Goal: Task Accomplishment & Management: Manage account settings

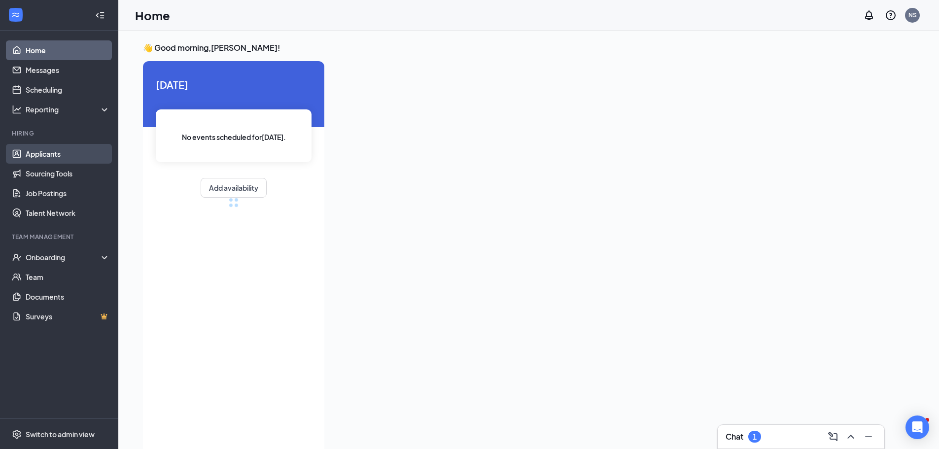
click at [42, 157] on link "Applicants" at bounding box center [68, 154] width 84 height 20
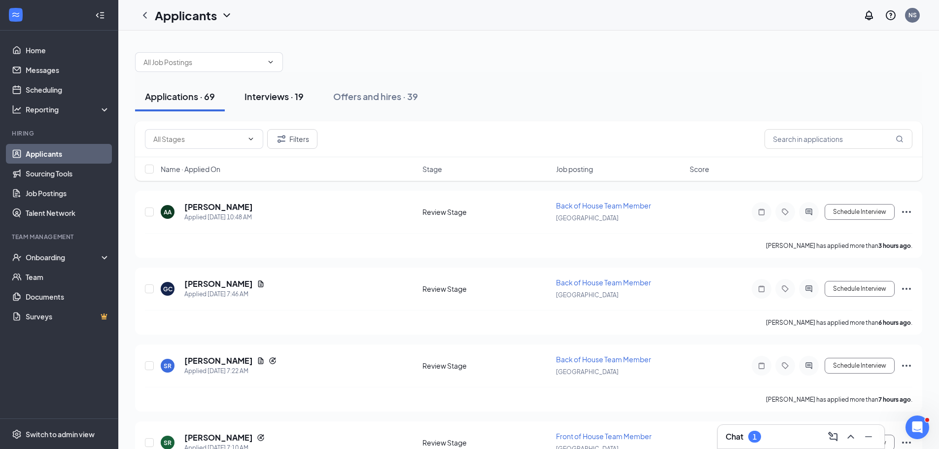
click at [300, 101] on div "Interviews · 19" at bounding box center [273, 96] width 59 height 12
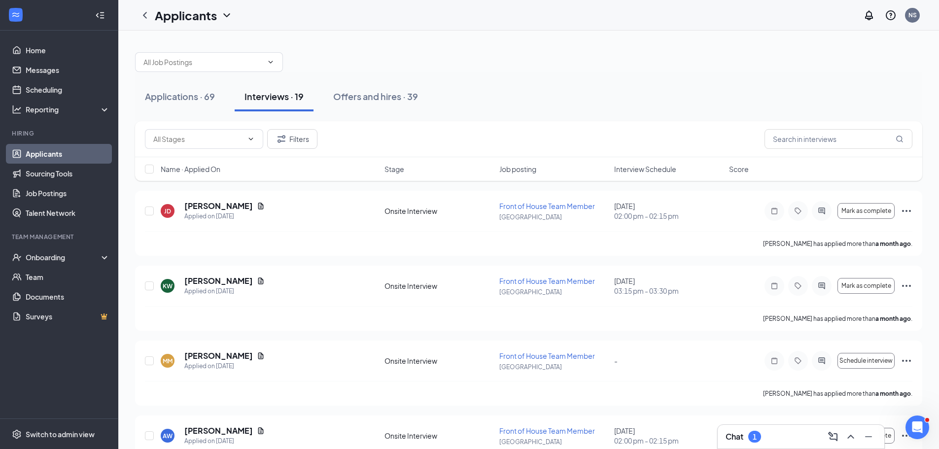
click at [652, 173] on span "Interview Schedule" at bounding box center [645, 169] width 62 height 10
click at [633, 168] on span "Interview Schedule" at bounding box center [645, 169] width 62 height 10
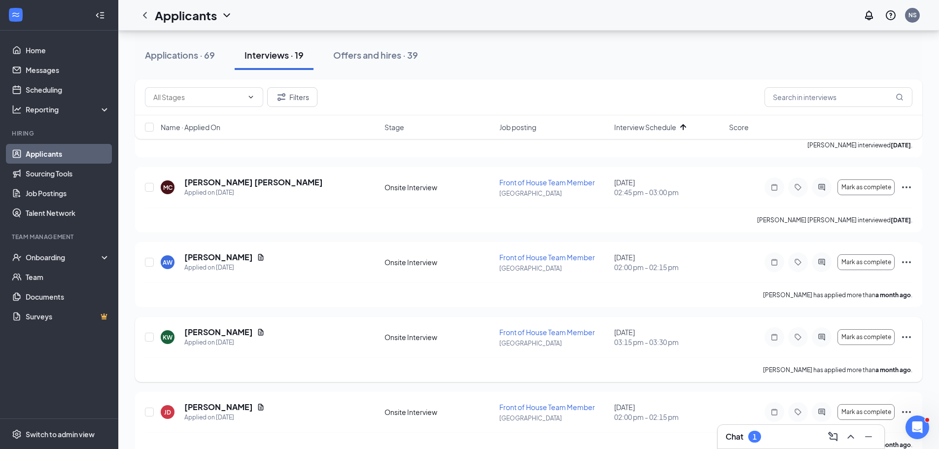
scroll to position [148, 0]
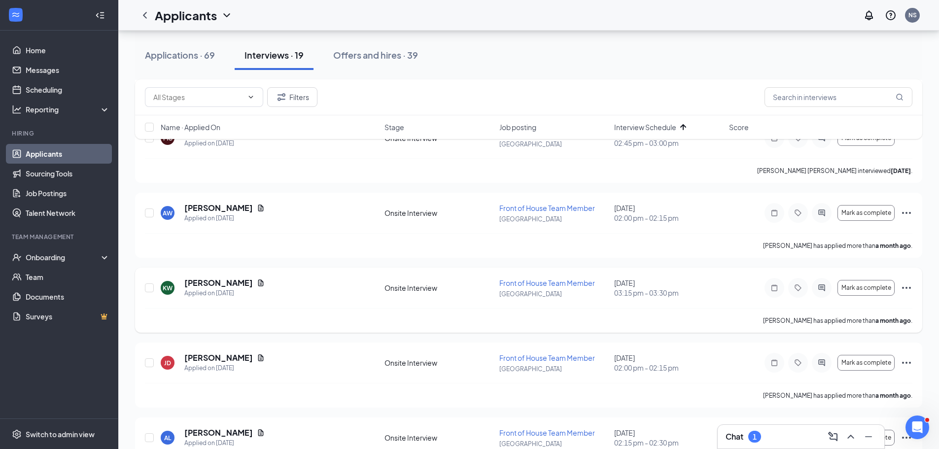
click at [906, 285] on icon "Ellipses" at bounding box center [906, 288] width 12 height 12
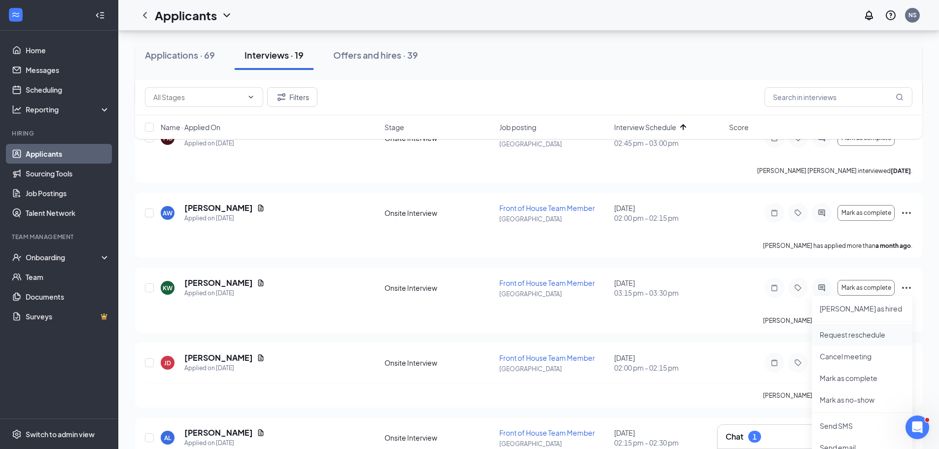
click at [852, 334] on p "Request reschedule" at bounding box center [862, 335] width 85 height 10
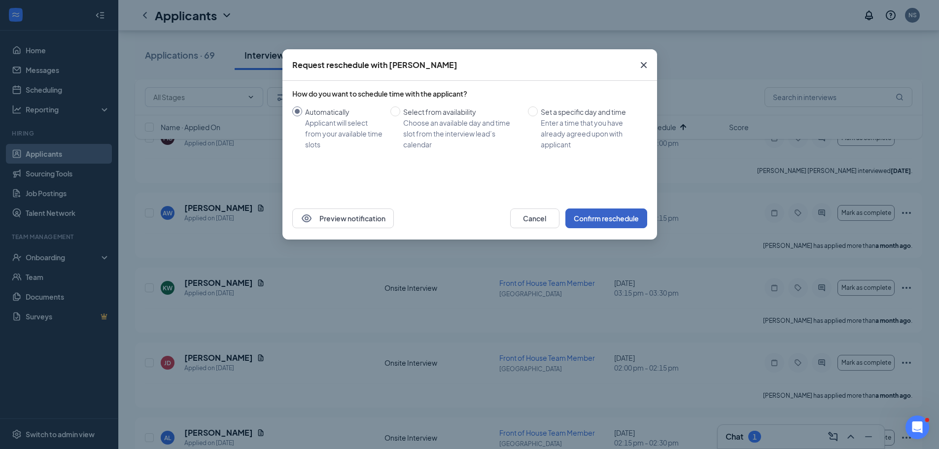
click at [592, 218] on button "Confirm reschedule" at bounding box center [606, 218] width 82 height 20
